Goal: Task Accomplishment & Management: Manage account settings

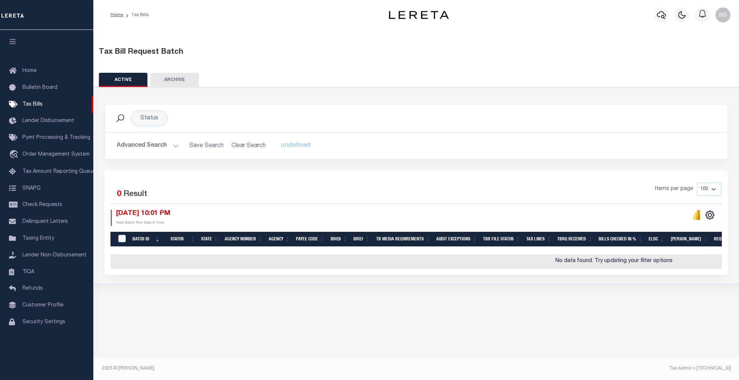
click at [172, 146] on button "Advanced Search" at bounding box center [148, 145] width 62 height 15
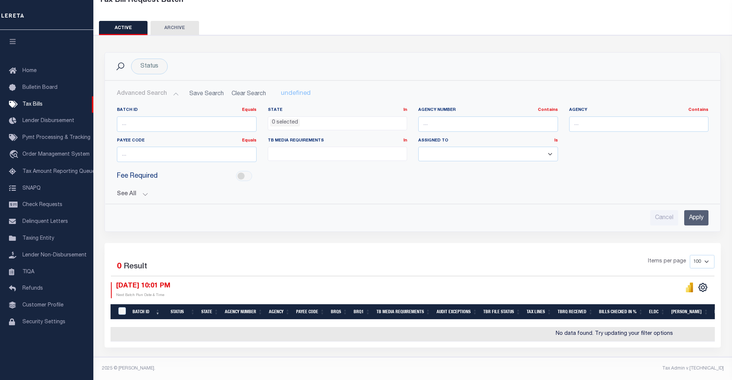
scroll to position [57, 0]
click at [144, 191] on button "See All" at bounding box center [412, 194] width 591 height 7
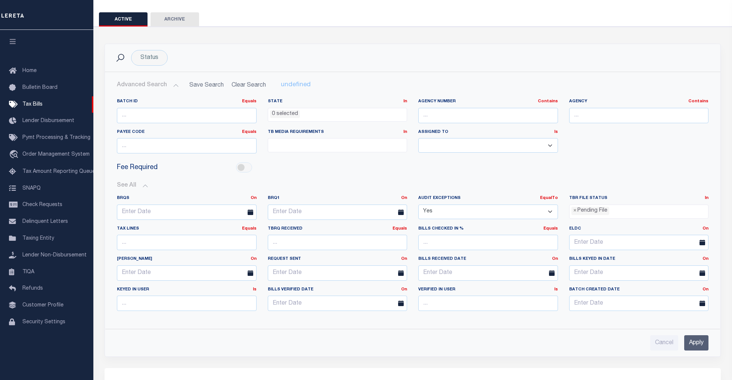
scroll to position [108, 0]
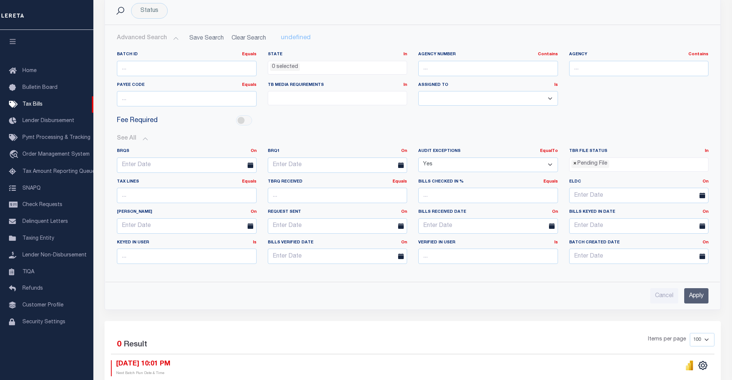
click at [574, 166] on span "×" at bounding box center [574, 164] width 3 height 8
select select
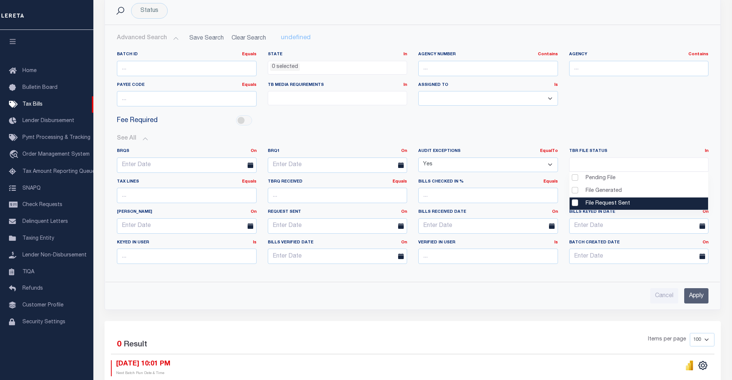
click at [689, 300] on input "Apply" at bounding box center [696, 295] width 24 height 15
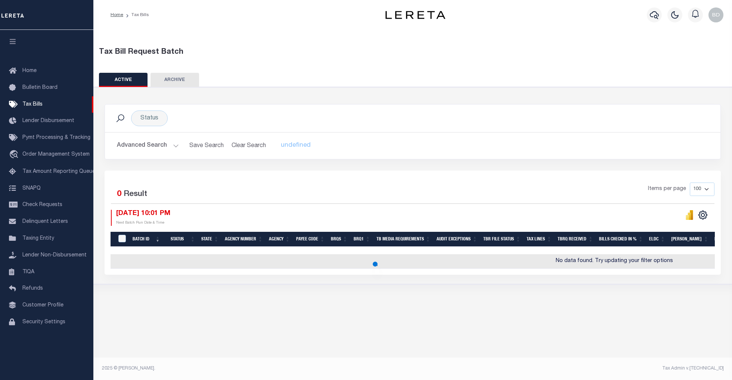
scroll to position [0, 0]
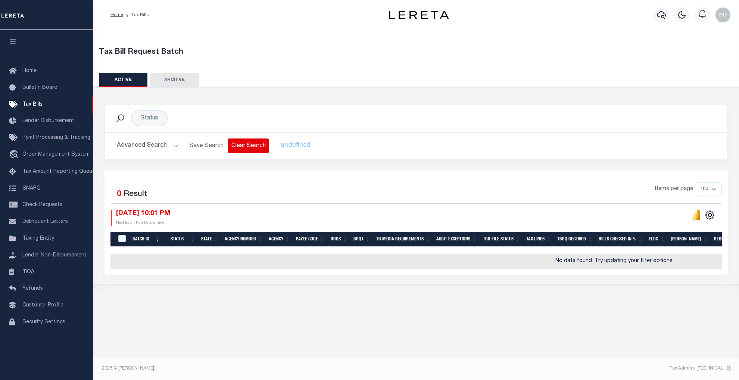
click at [252, 146] on button "Clear Search" at bounding box center [248, 145] width 41 height 15
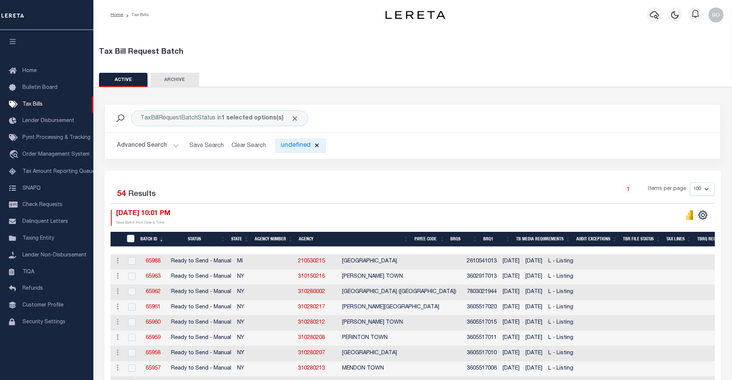
click at [291, 148] on div "undefined" at bounding box center [300, 145] width 51 height 15
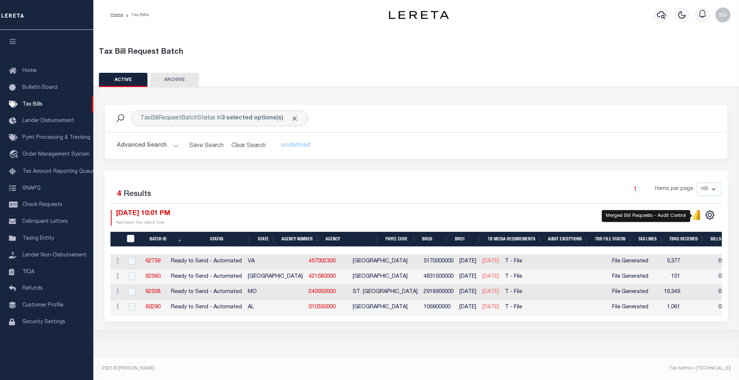
click at [696, 217] on icon "" at bounding box center [694, 217] width 3 height 5
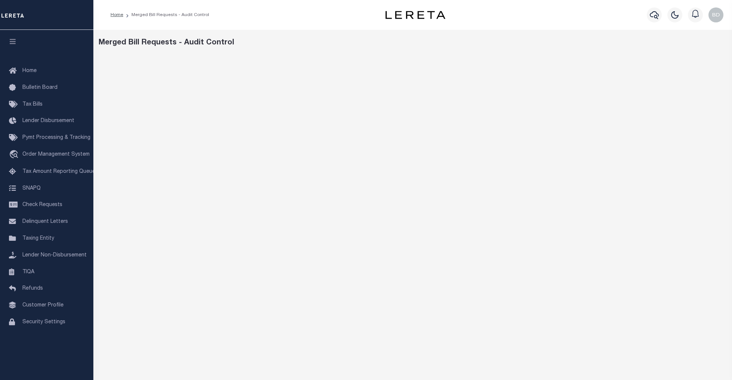
click at [575, 39] on div "Merged Bill Requests - Audit Control" at bounding box center [413, 42] width 628 height 11
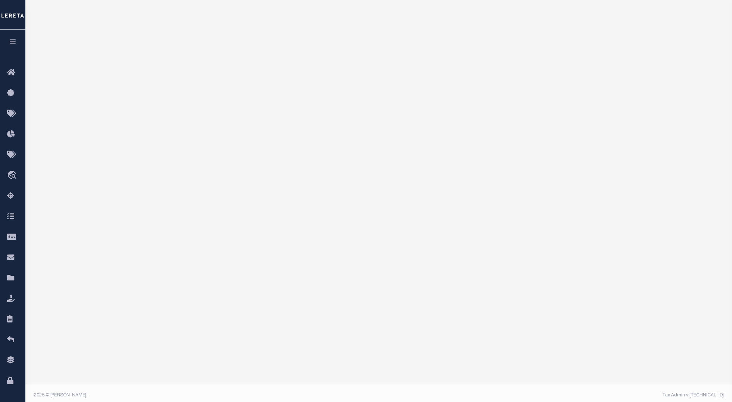
scroll to position [65, 0]
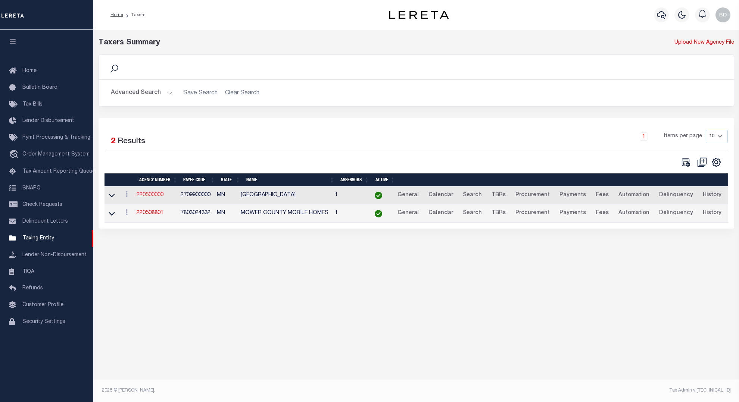
click at [148, 196] on link "220500000" at bounding box center [150, 195] width 27 height 5
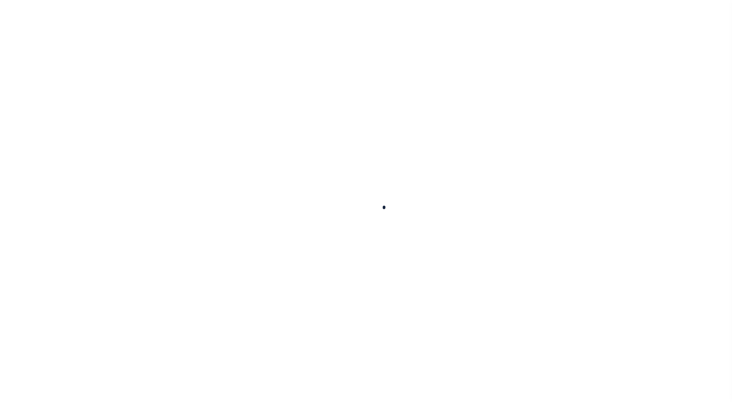
select select
checkbox input "false"
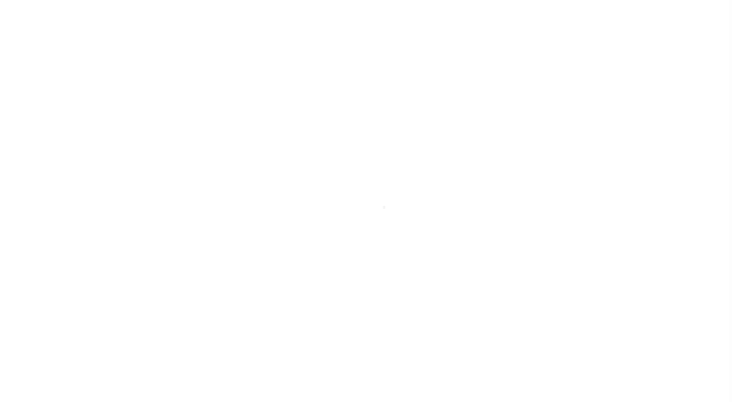
checkbox input "false"
type input "2709900000"
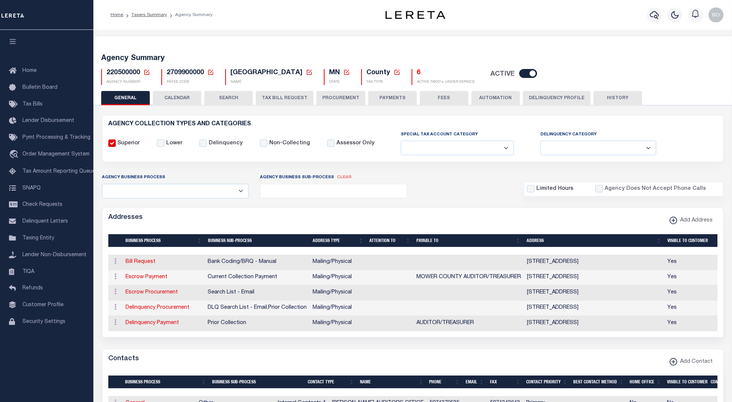
click at [146, 70] on icon at bounding box center [146, 72] width 5 height 5
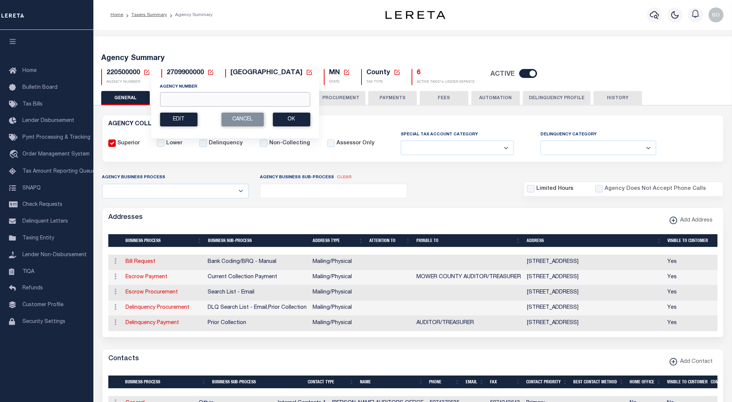
click at [189, 103] on input "Agency Number" at bounding box center [235, 99] width 150 height 15
type input "101590000"
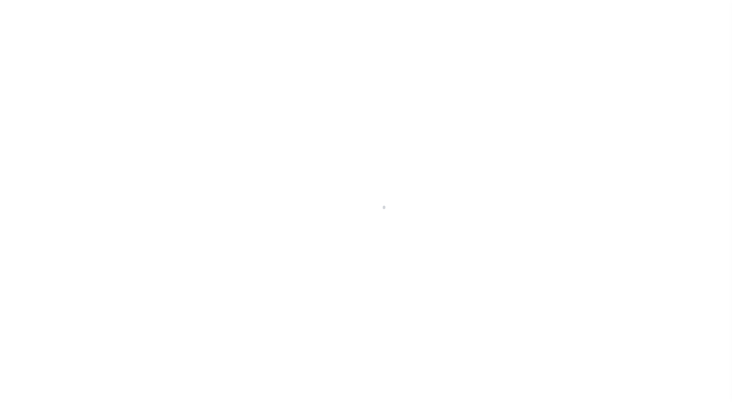
select select
checkbox input "false"
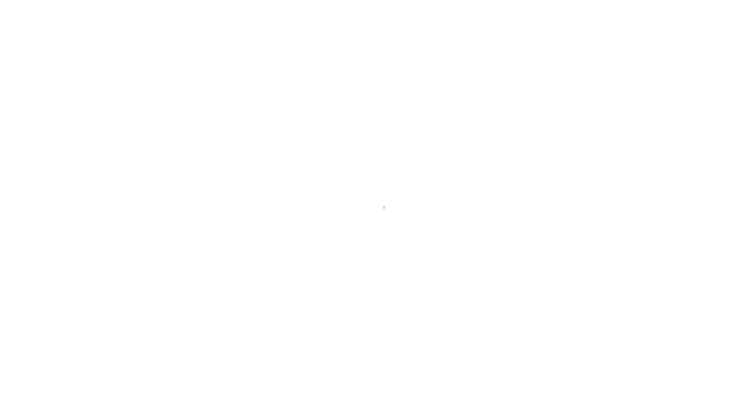
checkbox input "false"
type input "1332100000"
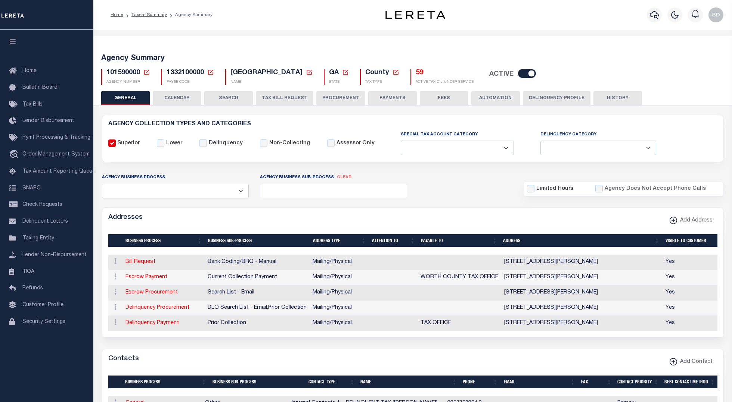
click at [287, 97] on button "TAX BILL REQUEST" at bounding box center [284, 98] width 57 height 14
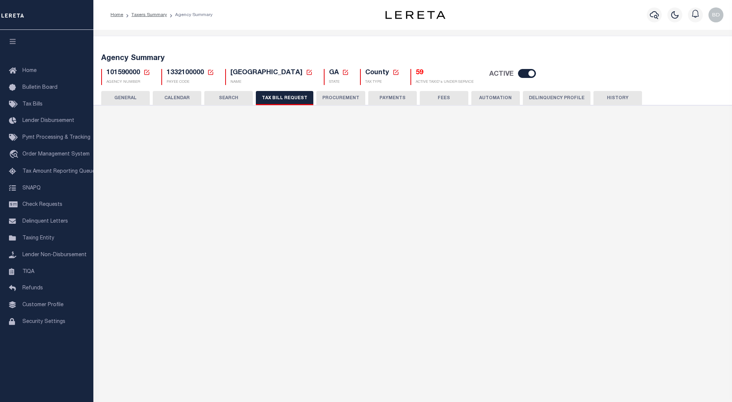
select select "30"
select select "22"
select select "false"
select select "15"
select select "1"
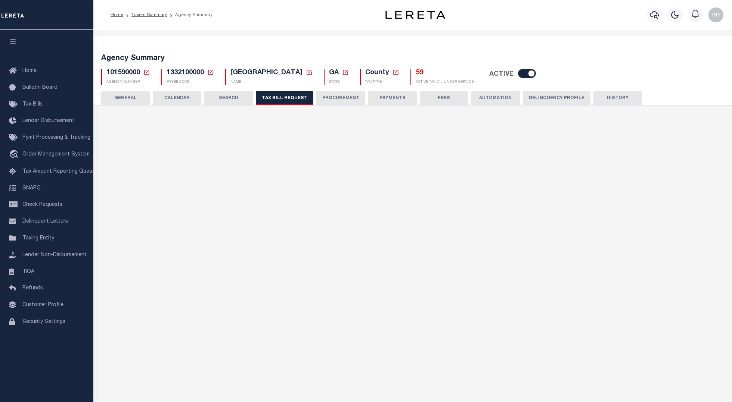
select select
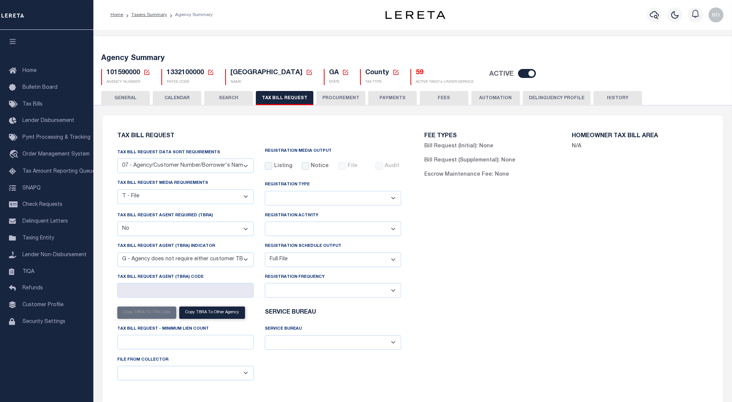
click at [605, 97] on button "HISTORY" at bounding box center [617, 98] width 49 height 14
